Goal: Navigation & Orientation: Find specific page/section

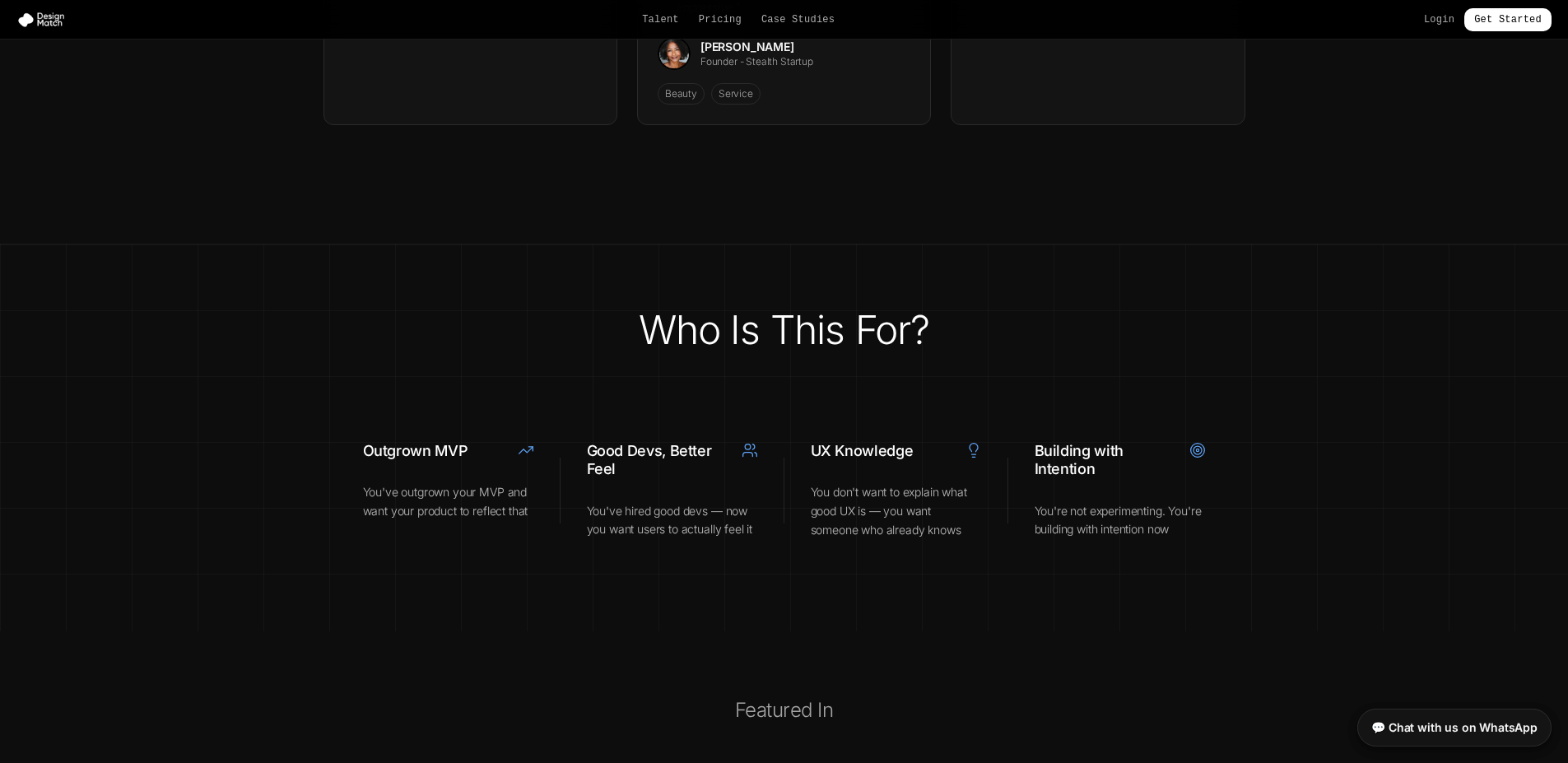
scroll to position [6114, 0]
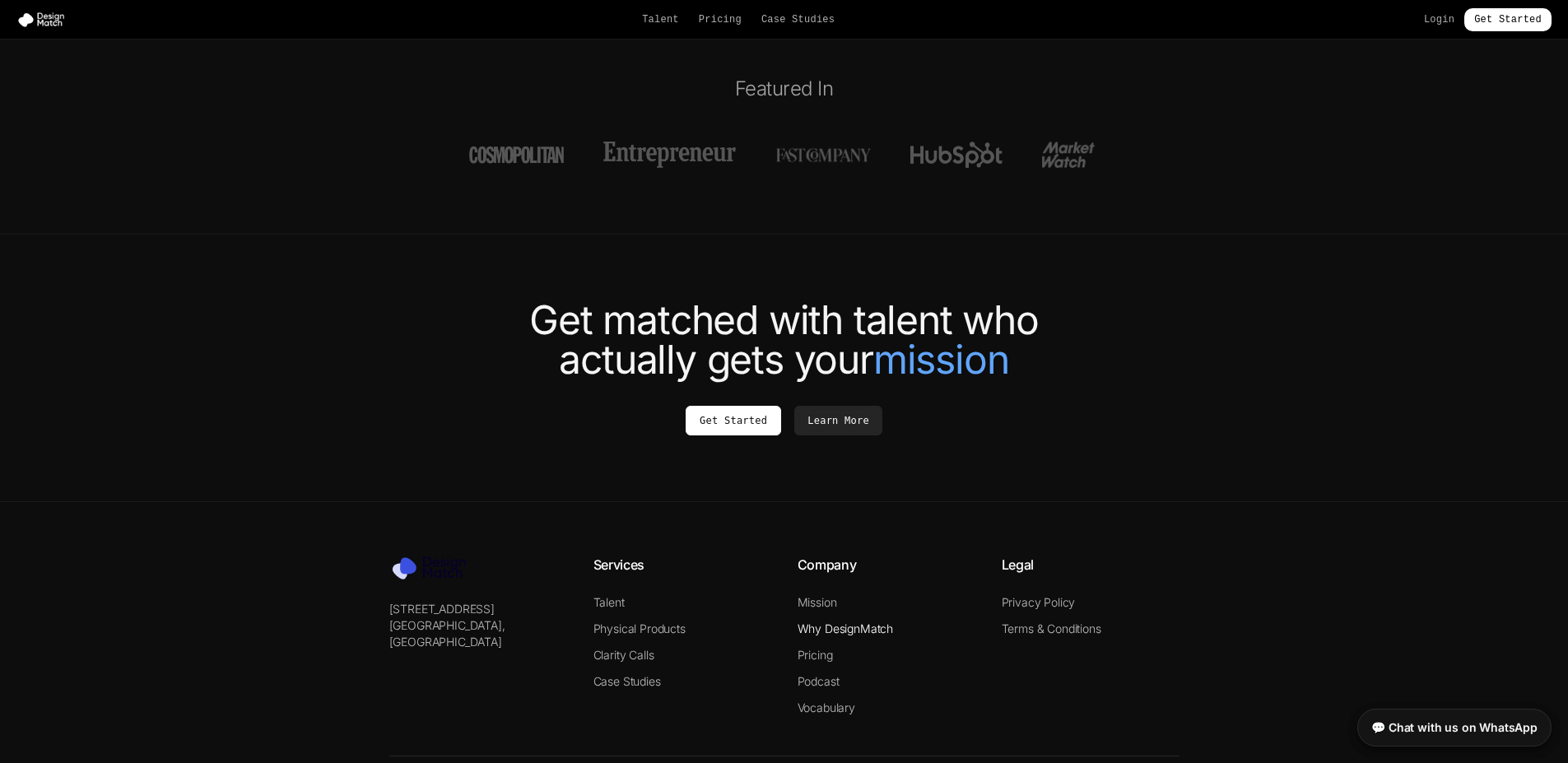
click at [832, 621] on link "Why DesignMatch" at bounding box center [845, 628] width 96 height 14
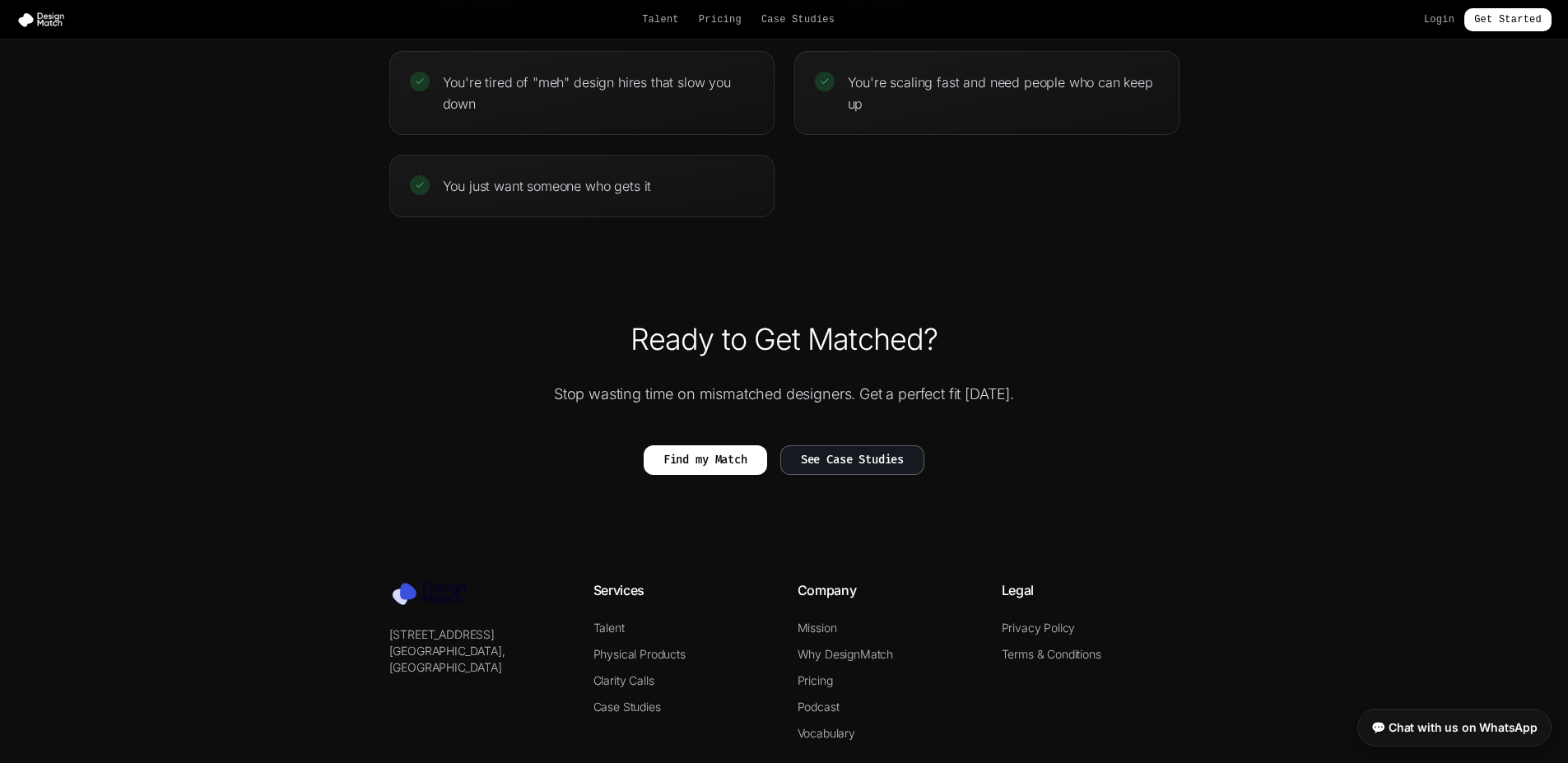
scroll to position [3656, 0]
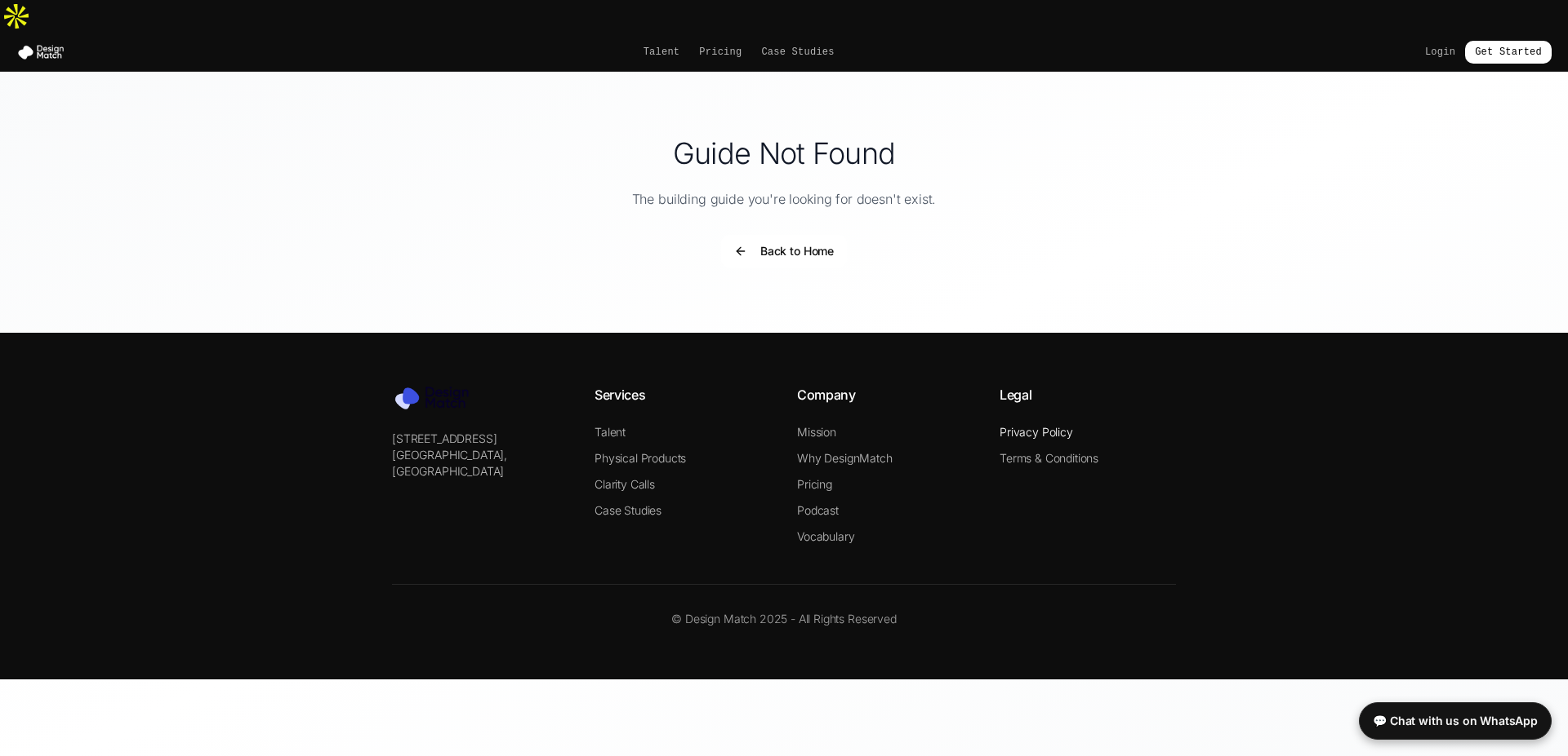
click at [1039, 425] on link "Privacy Policy" at bounding box center [1036, 432] width 74 height 14
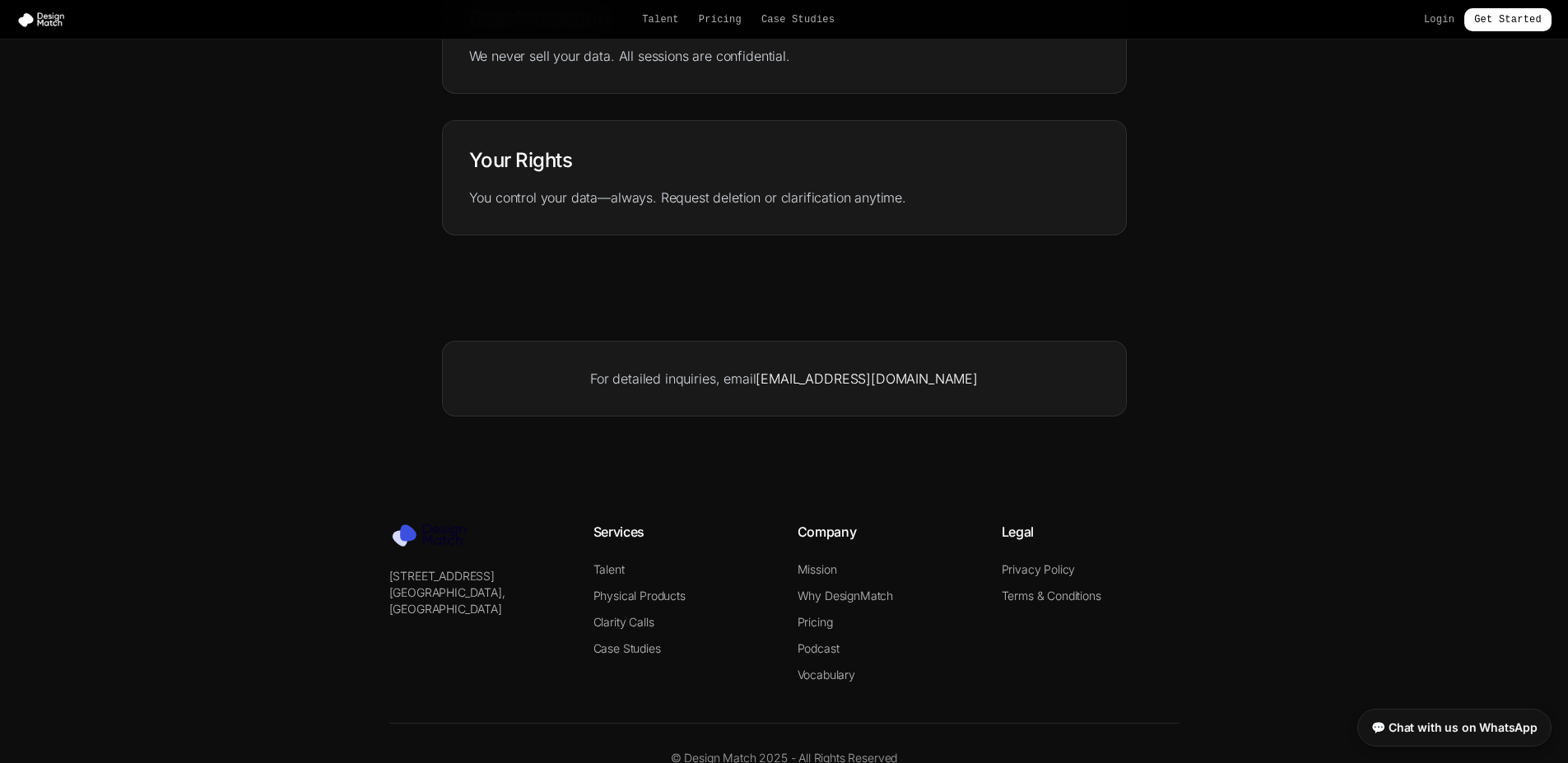
scroll to position [748, 0]
